Goal: Information Seeking & Learning: Learn about a topic

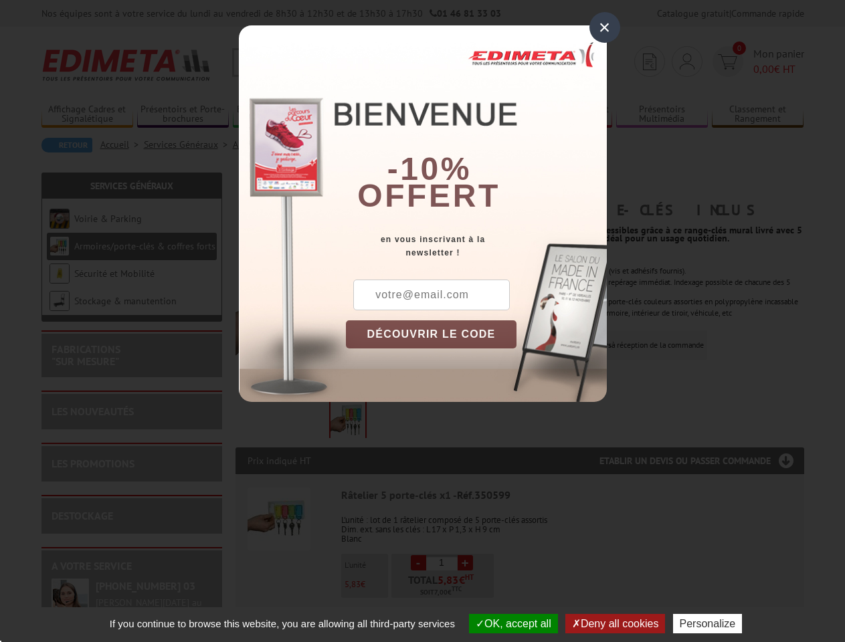
click at [605, 27] on div "×" at bounding box center [604, 27] width 31 height 31
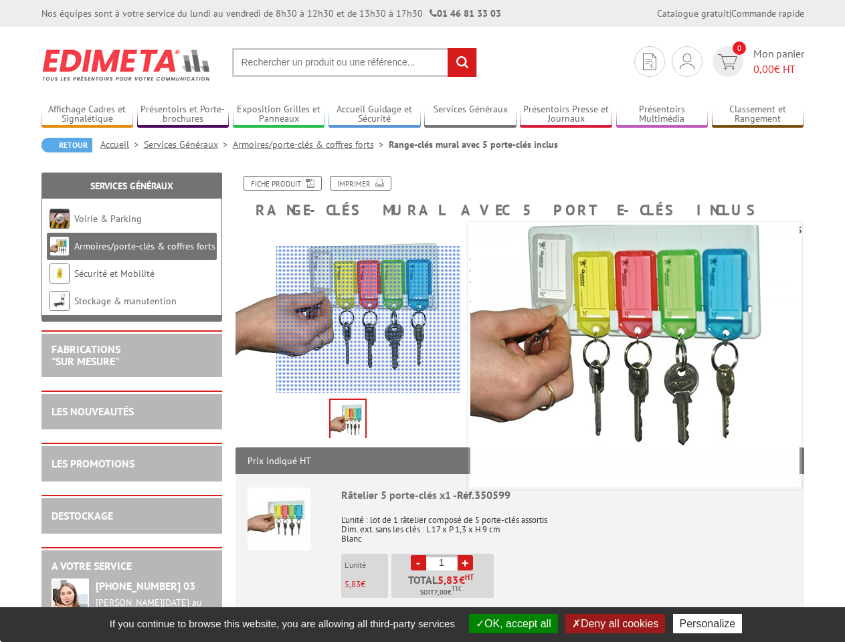
click at [512, 623] on button "OK, accept all" at bounding box center [513, 623] width 89 height 19
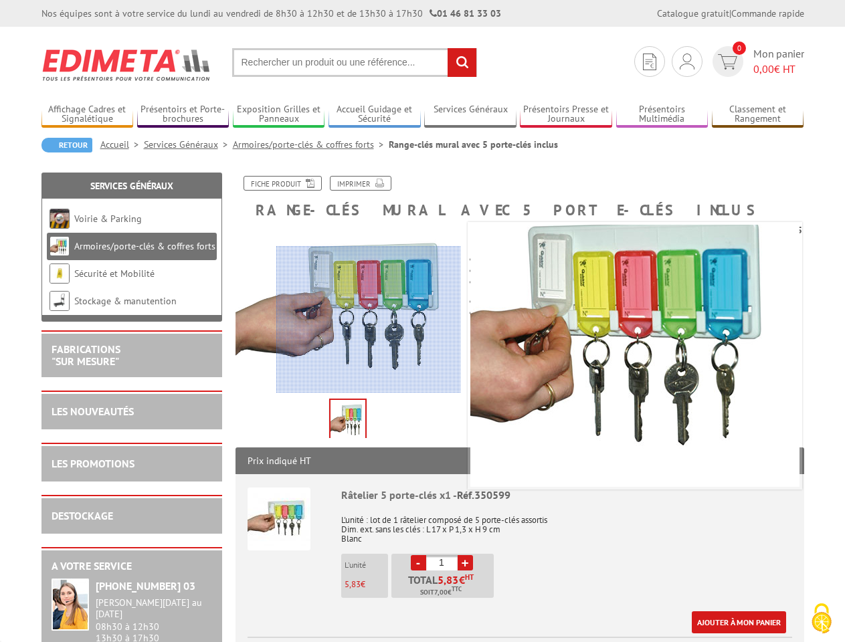
click at [710, 623] on link "Ajouter à mon panier" at bounding box center [739, 622] width 94 height 22
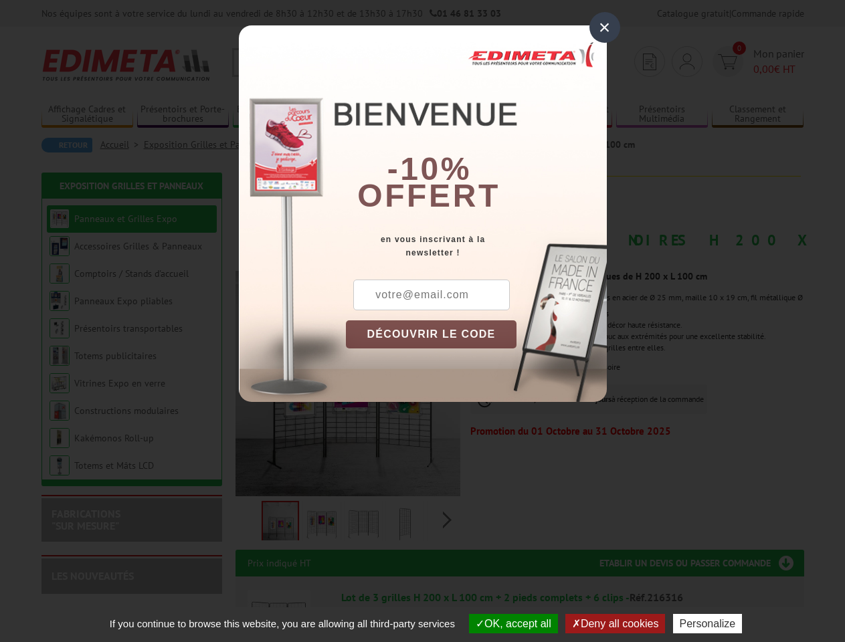
click at [605, 27] on div "×" at bounding box center [604, 27] width 31 height 31
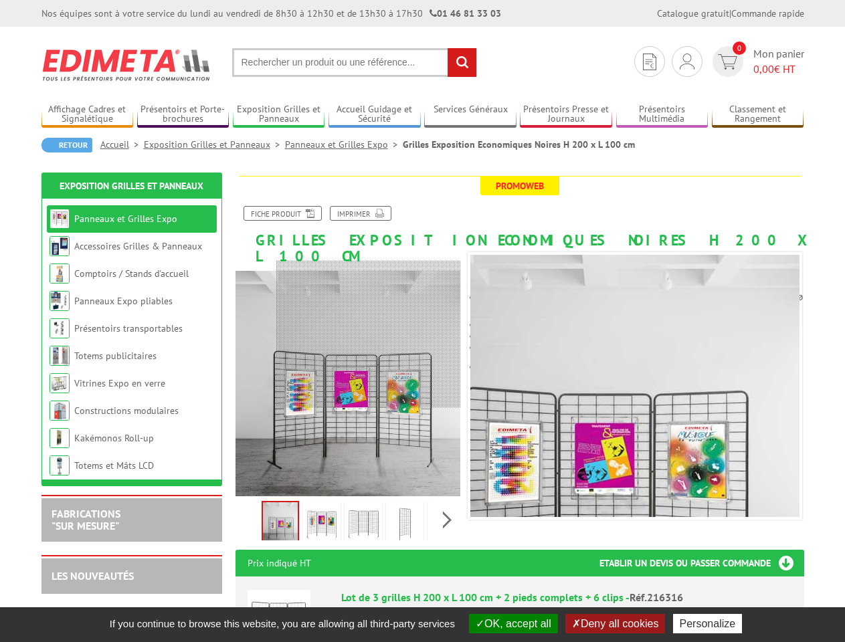
click at [512, 623] on button "OK, accept all" at bounding box center [513, 623] width 89 height 19
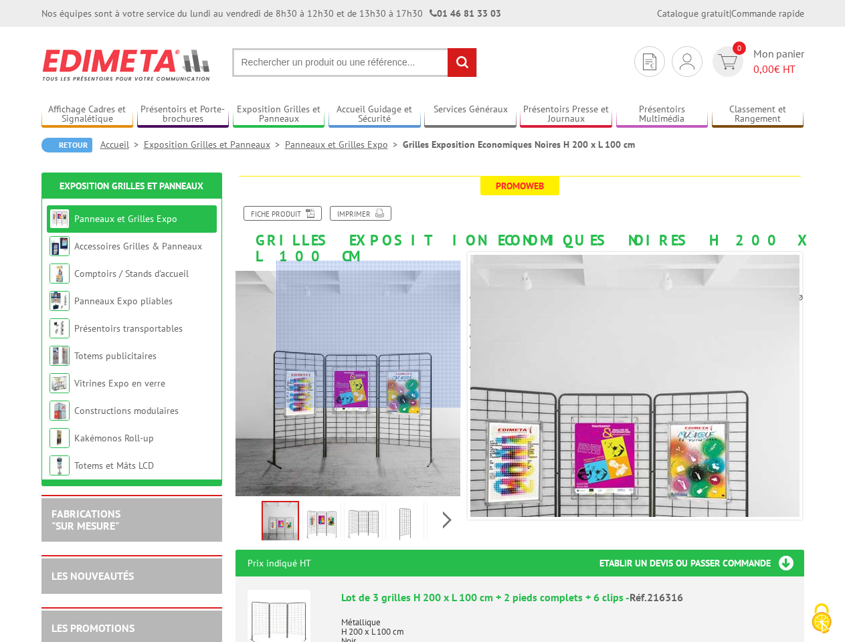
click at [616, 623] on button "Deny all cookies" at bounding box center [615, 623] width 100 height 19
click at [710, 623] on p "Métallique H 200 x L 100 cm Noir" at bounding box center [566, 627] width 451 height 37
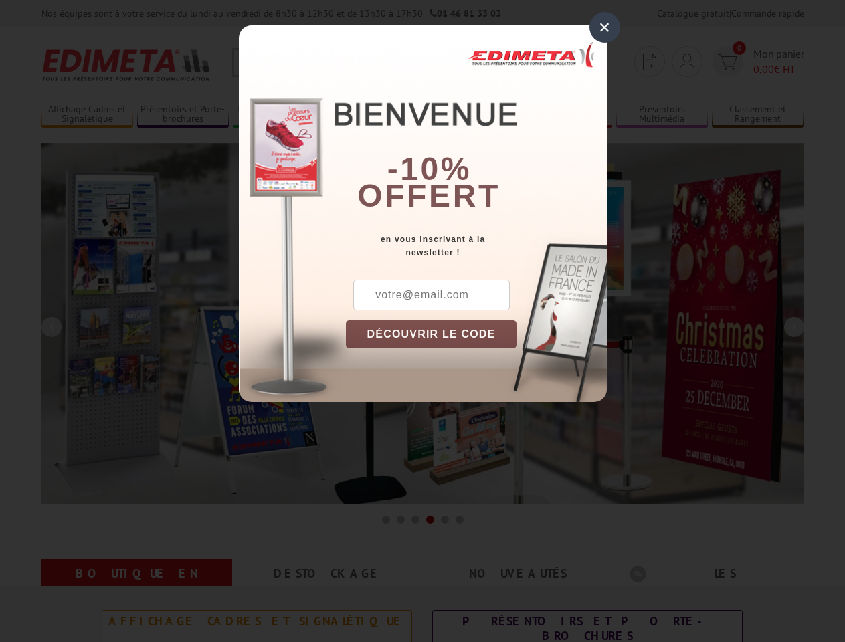
click at [605, 27] on div "×" at bounding box center [604, 27] width 31 height 31
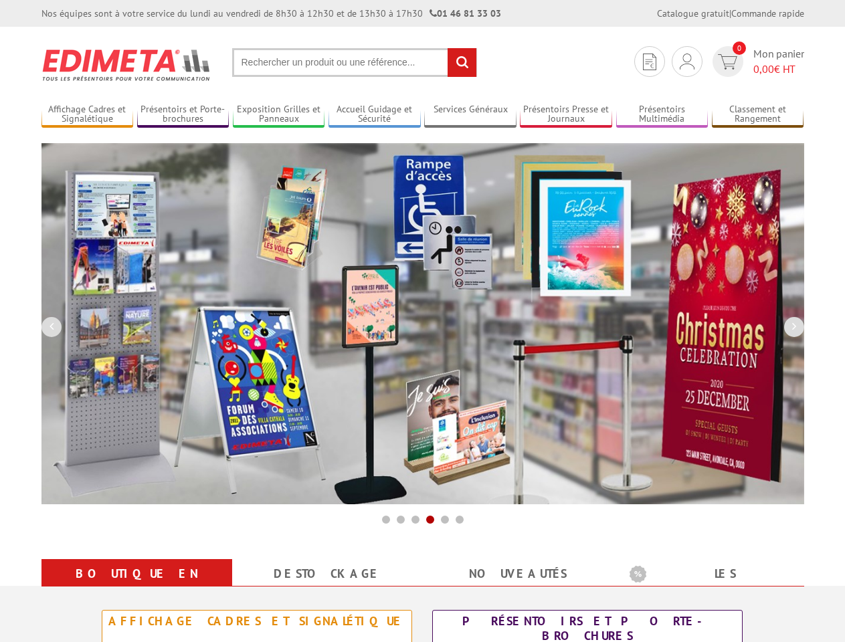
click at [431, 334] on img at bounding box center [422, 323] width 763 height 361
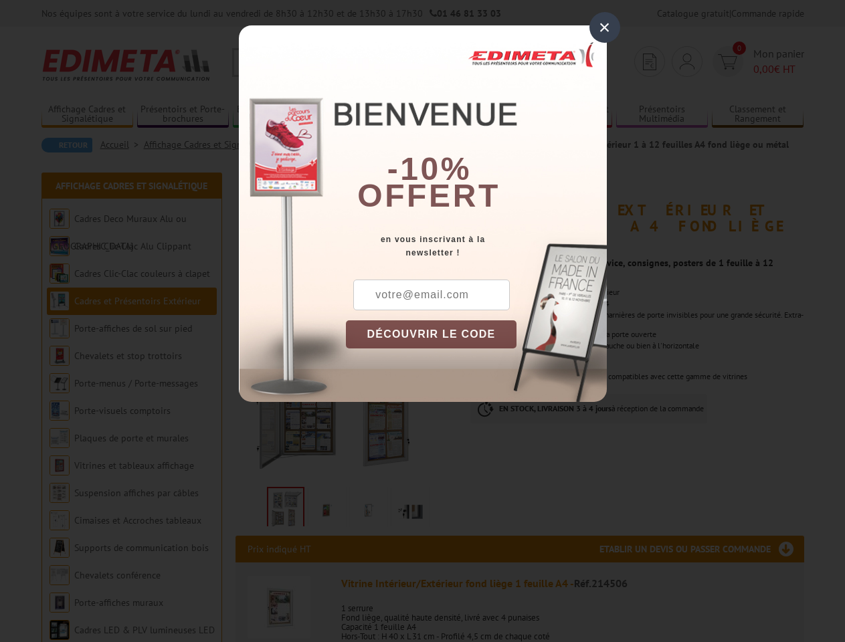
click at [605, 27] on div "×" at bounding box center [604, 27] width 31 height 31
